Goal: Find specific page/section: Find specific page/section

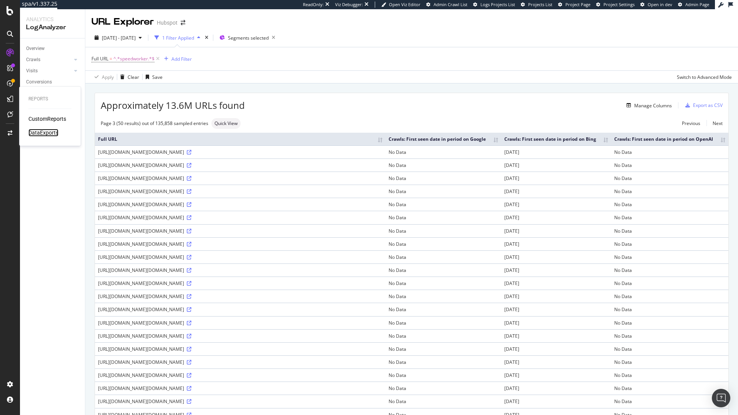
click at [56, 132] on div "DataExports" at bounding box center [43, 133] width 30 height 8
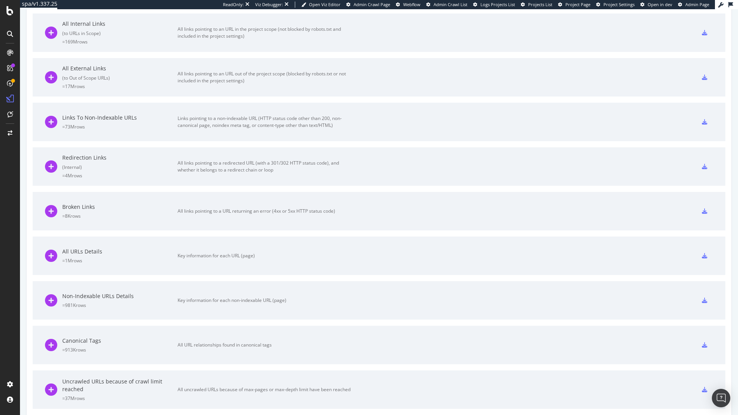
scroll to position [254, 0]
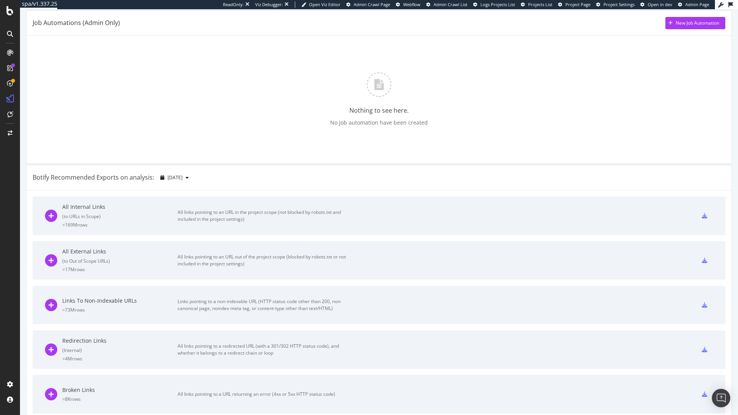
click at [278, 182] on div "Botify Recommended Exports on analysis: [DATE]" at bounding box center [379, 177] width 705 height 25
click at [612, 6] on span "Project Settings" at bounding box center [618, 5] width 31 height 6
